Goal: Task Accomplishment & Management: Complete application form

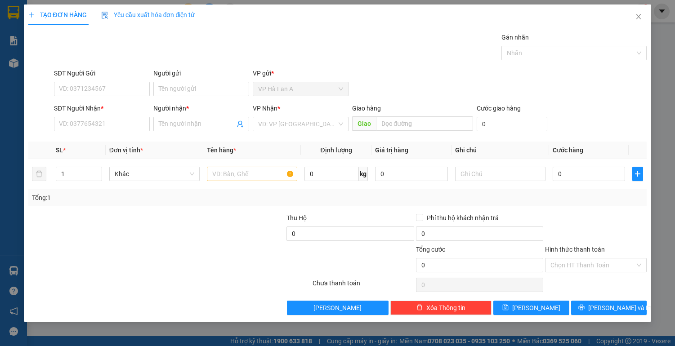
click at [639, 18] on icon "close" at bounding box center [638, 16] width 5 height 5
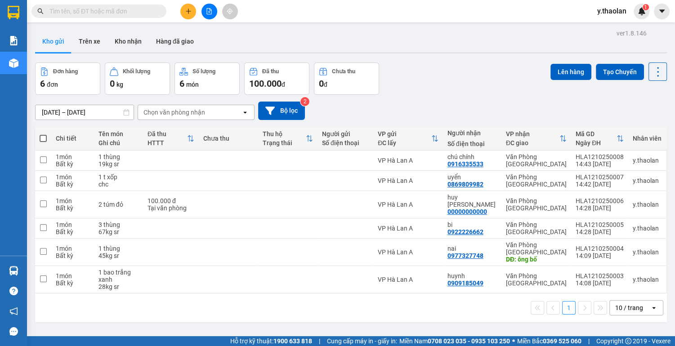
click at [191, 12] on icon "plus" at bounding box center [188, 11] width 6 height 6
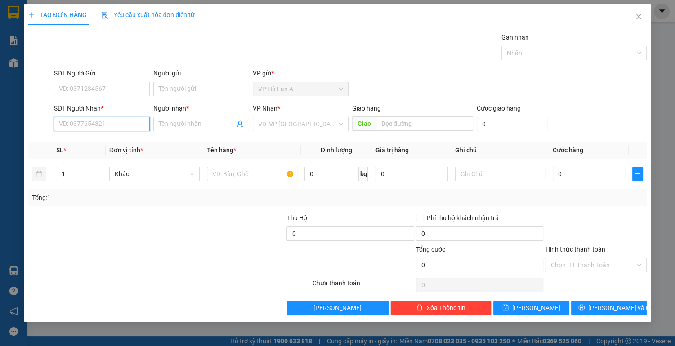
click at [83, 123] on input "SĐT Người Nhận *" at bounding box center [102, 124] width 96 height 14
click at [116, 138] on div "0339119488 - thành" at bounding box center [101, 142] width 85 height 10
type input "0339119488"
type input "thành"
type input "0339119488"
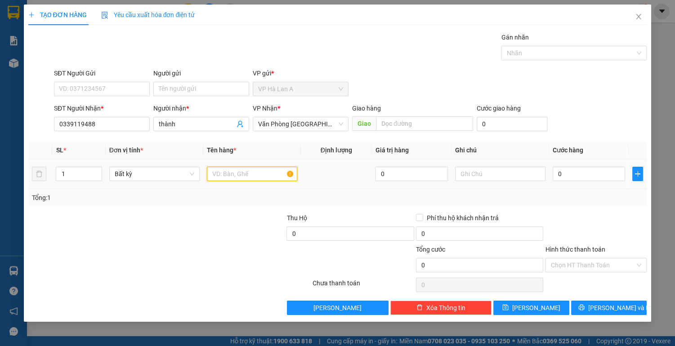
click at [227, 174] on input "text" at bounding box center [252, 174] width 90 height 14
type input "1 thùng"
click at [496, 178] on input "text" at bounding box center [500, 174] width 90 height 14
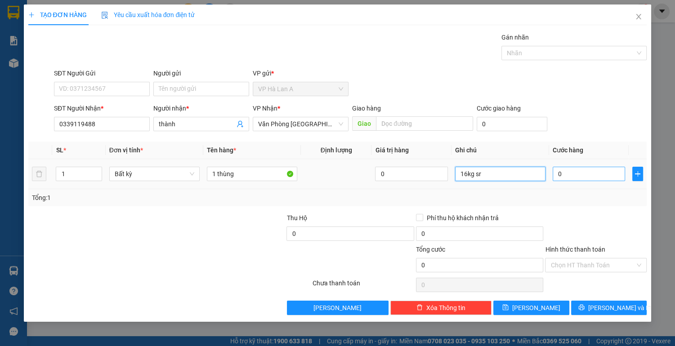
type input "16kg sr"
click at [576, 177] on input "0" at bounding box center [589, 174] width 73 height 14
type input "5"
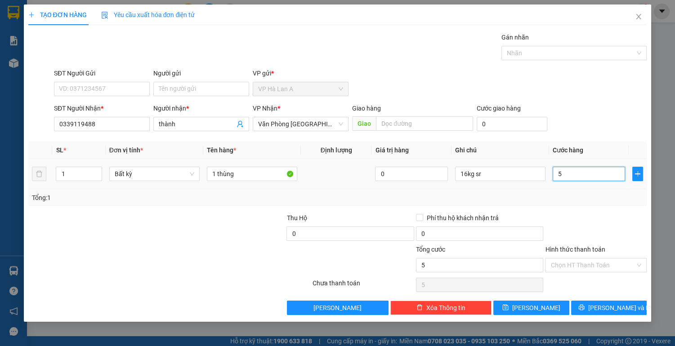
type input "50"
type input "50.000"
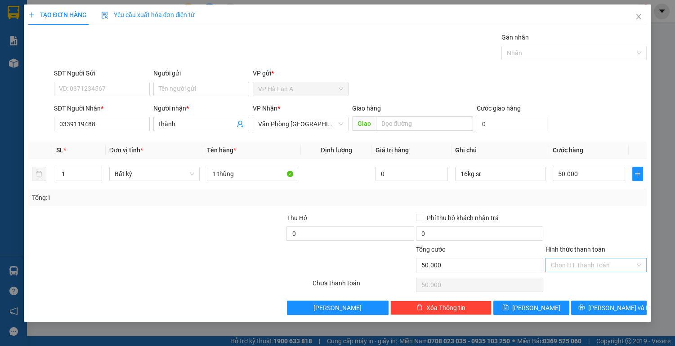
click at [567, 266] on input "Hình thức thanh toán" at bounding box center [592, 265] width 85 height 13
drag, startPoint x: 571, startPoint y: 281, endPoint x: 549, endPoint y: 290, distance: 23.6
click at [570, 282] on div "Tại văn phòng" at bounding box center [595, 282] width 91 height 10
type input "0"
click at [537, 307] on span "[PERSON_NAME]" at bounding box center [536, 308] width 48 height 10
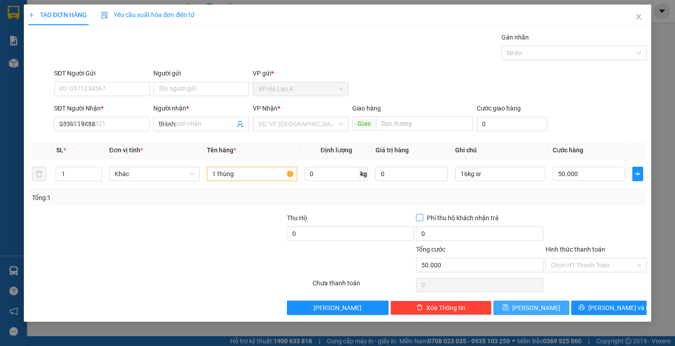
type input "0"
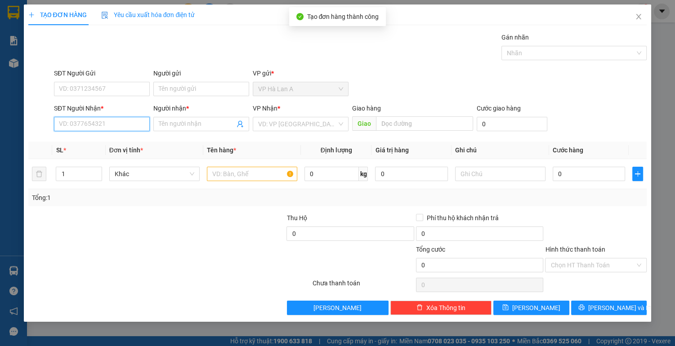
click at [78, 125] on input "SĐT Người Nhận *" at bounding box center [102, 124] width 96 height 14
click at [106, 140] on div "0987906920 - oanh" at bounding box center [101, 142] width 85 height 10
type input "0987906920"
type input "oanh"
type input "[PERSON_NAME]"
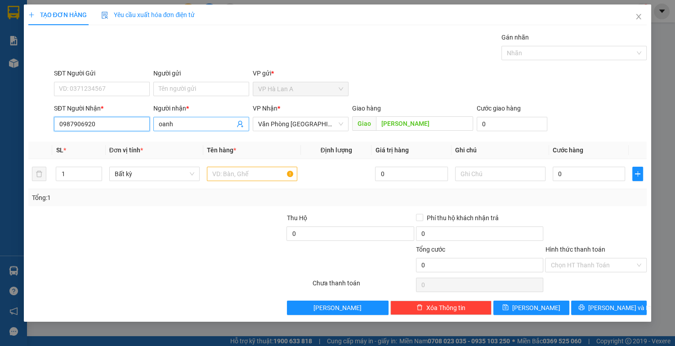
type input "0987906920"
click at [174, 122] on input "oanh" at bounding box center [197, 124] width 76 height 10
type input "o"
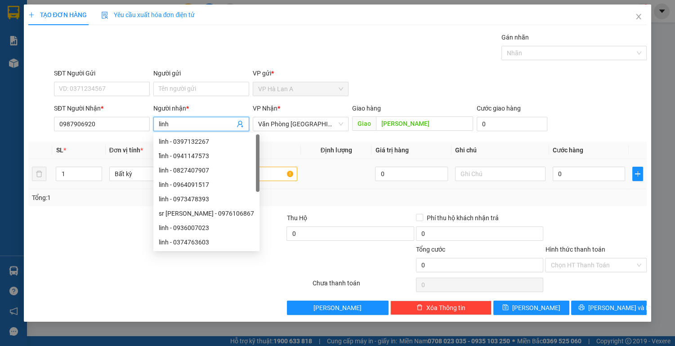
type input "linh"
click at [269, 174] on input "text" at bounding box center [252, 174] width 90 height 14
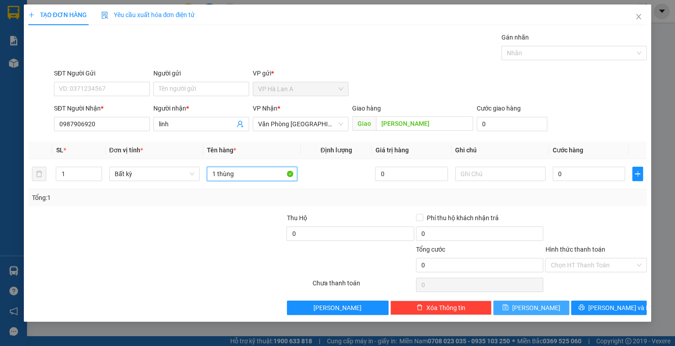
type input "1 thùng"
click at [538, 308] on span "[PERSON_NAME]" at bounding box center [536, 308] width 48 height 10
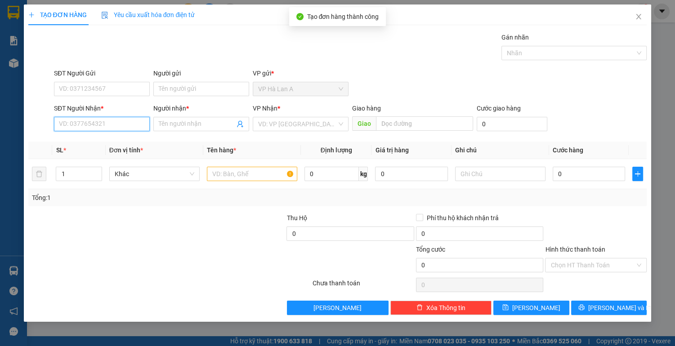
drag, startPoint x: 107, startPoint y: 127, endPoint x: 100, endPoint y: 97, distance: 30.9
click at [103, 106] on div "SĐT Người Nhận * VD: 0377654321" at bounding box center [102, 118] width 96 height 31
click at [90, 141] on div "0984861872 - thùy" at bounding box center [101, 142] width 85 height 10
type input "0984861872"
type input "thùy"
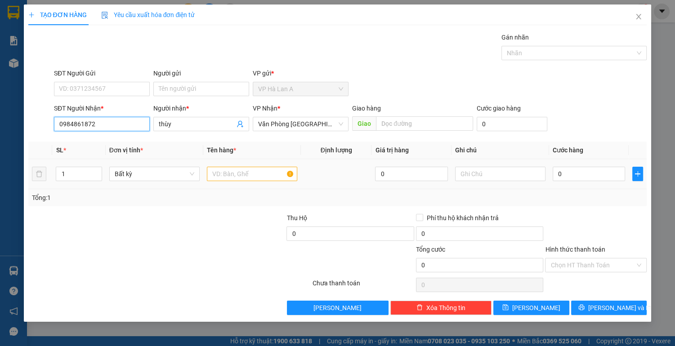
type input "0984861872"
click at [232, 174] on input "text" at bounding box center [252, 174] width 90 height 14
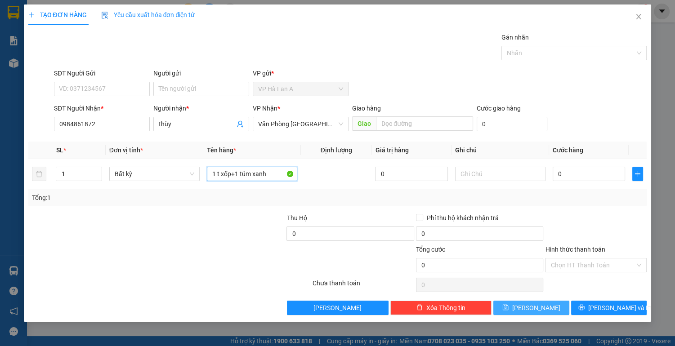
type input "1 t xốp+1 túm xanh"
click at [539, 308] on span "[PERSON_NAME]" at bounding box center [536, 308] width 48 height 10
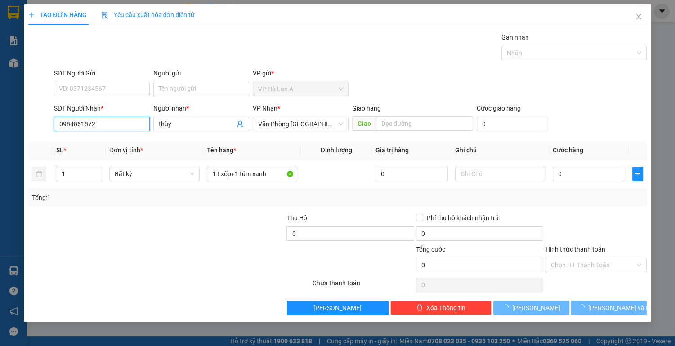
click at [107, 125] on input "0984861872" at bounding box center [102, 124] width 96 height 14
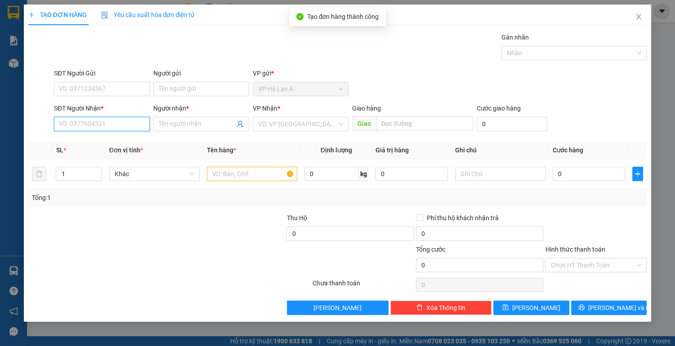
click at [115, 123] on input "SĐT Người Nhận *" at bounding box center [102, 124] width 96 height 14
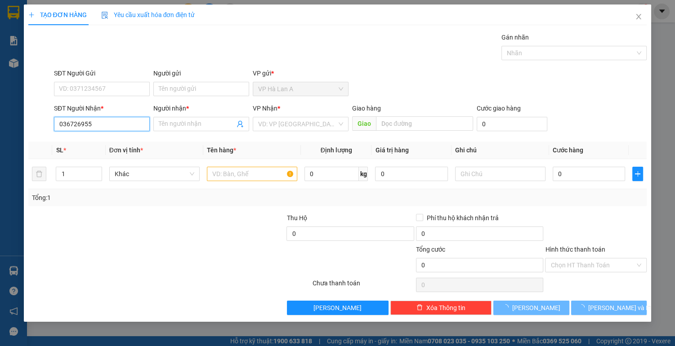
type input "0367269556"
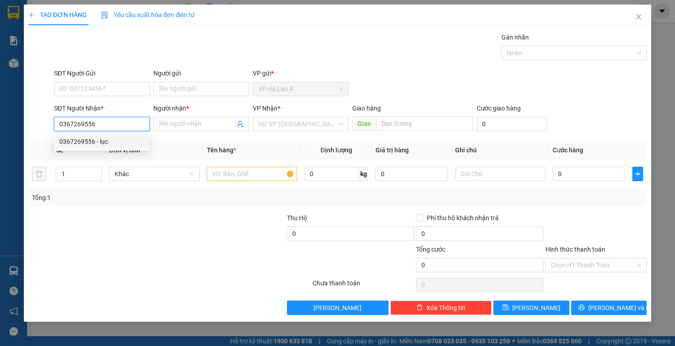
drag, startPoint x: 108, startPoint y: 140, endPoint x: 143, endPoint y: 140, distance: 35.1
click at [108, 140] on div "0367269556 - lục" at bounding box center [101, 142] width 85 height 10
type input "lục"
type input "hòa lân"
type input "0367269556"
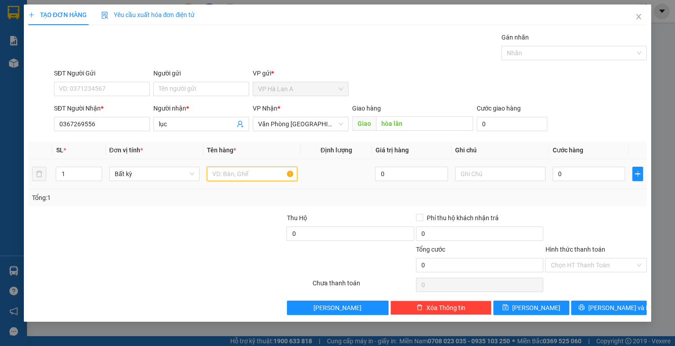
click at [228, 171] on input "text" at bounding box center [252, 174] width 90 height 14
type input "1 thùng"
click at [484, 176] on input "text" at bounding box center [500, 174] width 90 height 14
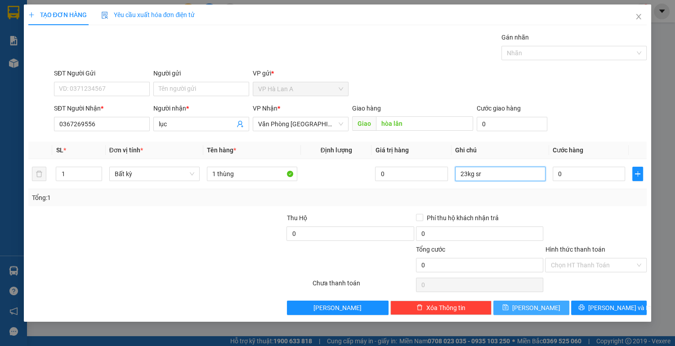
type input "23kg sr"
click at [539, 308] on span "[PERSON_NAME]" at bounding box center [536, 308] width 48 height 10
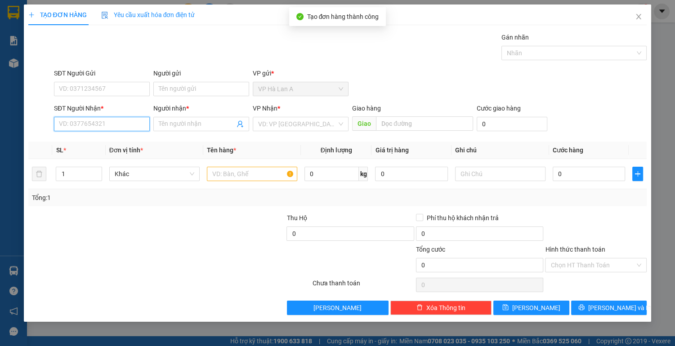
click at [113, 121] on input "SĐT Người Nhận *" at bounding box center [102, 124] width 96 height 14
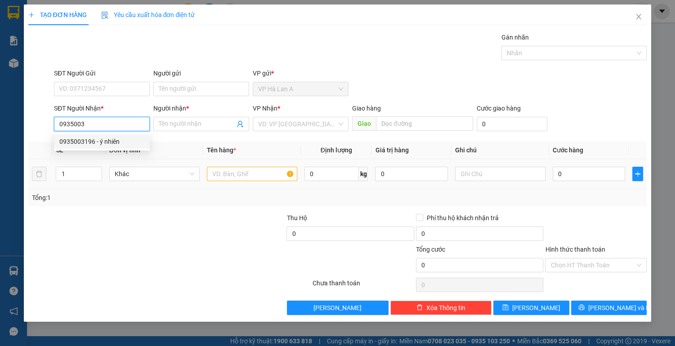
drag, startPoint x: 108, startPoint y: 142, endPoint x: 220, endPoint y: 182, distance: 118.9
click at [109, 142] on div "0935003196 - ý nhiên" at bounding box center [101, 142] width 85 height 10
type input "0935003196"
type input "ý nhiên"
type input "0935003196"
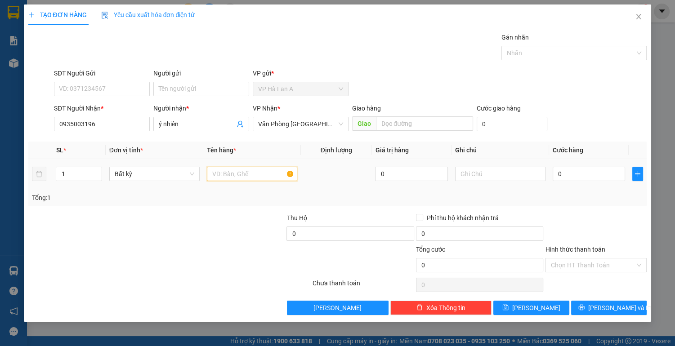
click at [244, 178] on input "text" at bounding box center [252, 174] width 90 height 14
type input "1 thùng xốp"
click at [481, 179] on input "text" at bounding box center [500, 174] width 90 height 14
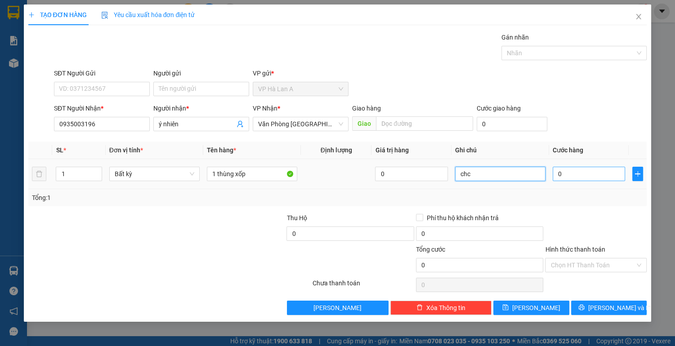
type input "chc"
click at [576, 174] on input "0" at bounding box center [589, 174] width 73 height 14
type input "4"
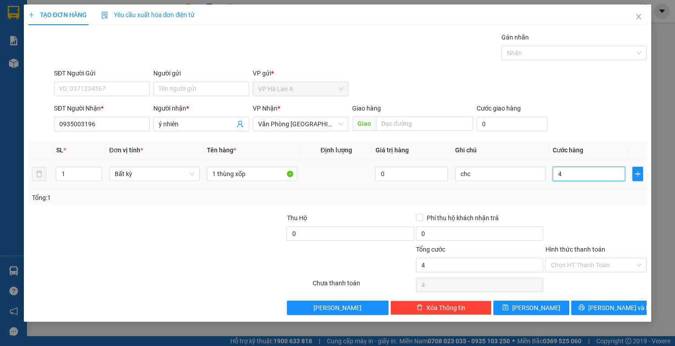
type input "40"
type input "40.000"
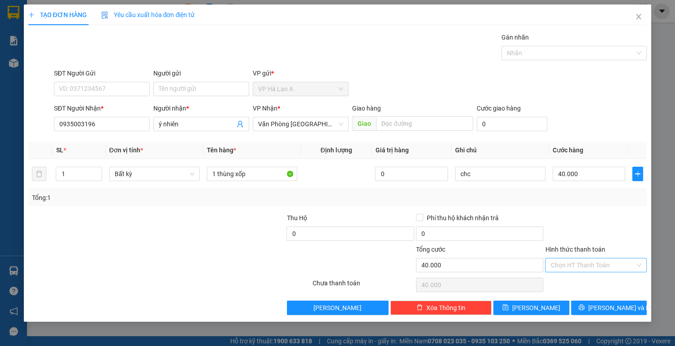
click at [570, 259] on input "Hình thức thanh toán" at bounding box center [592, 265] width 85 height 13
drag, startPoint x: 572, startPoint y: 284, endPoint x: 552, endPoint y: 289, distance: 20.0
click at [572, 285] on div "Tại văn phòng" at bounding box center [595, 282] width 91 height 10
type input "0"
click at [540, 311] on span "[PERSON_NAME]" at bounding box center [536, 308] width 48 height 10
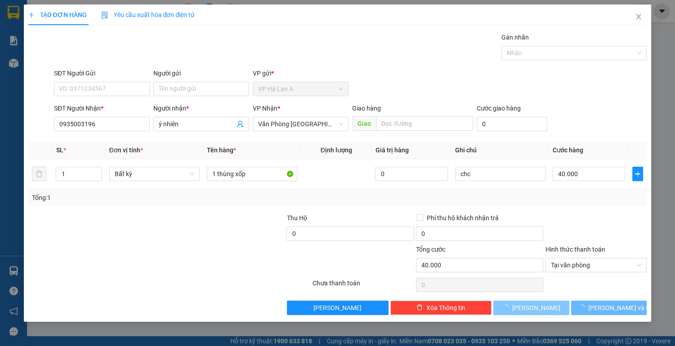
type input "0"
